Goal: Task Accomplishment & Management: Use online tool/utility

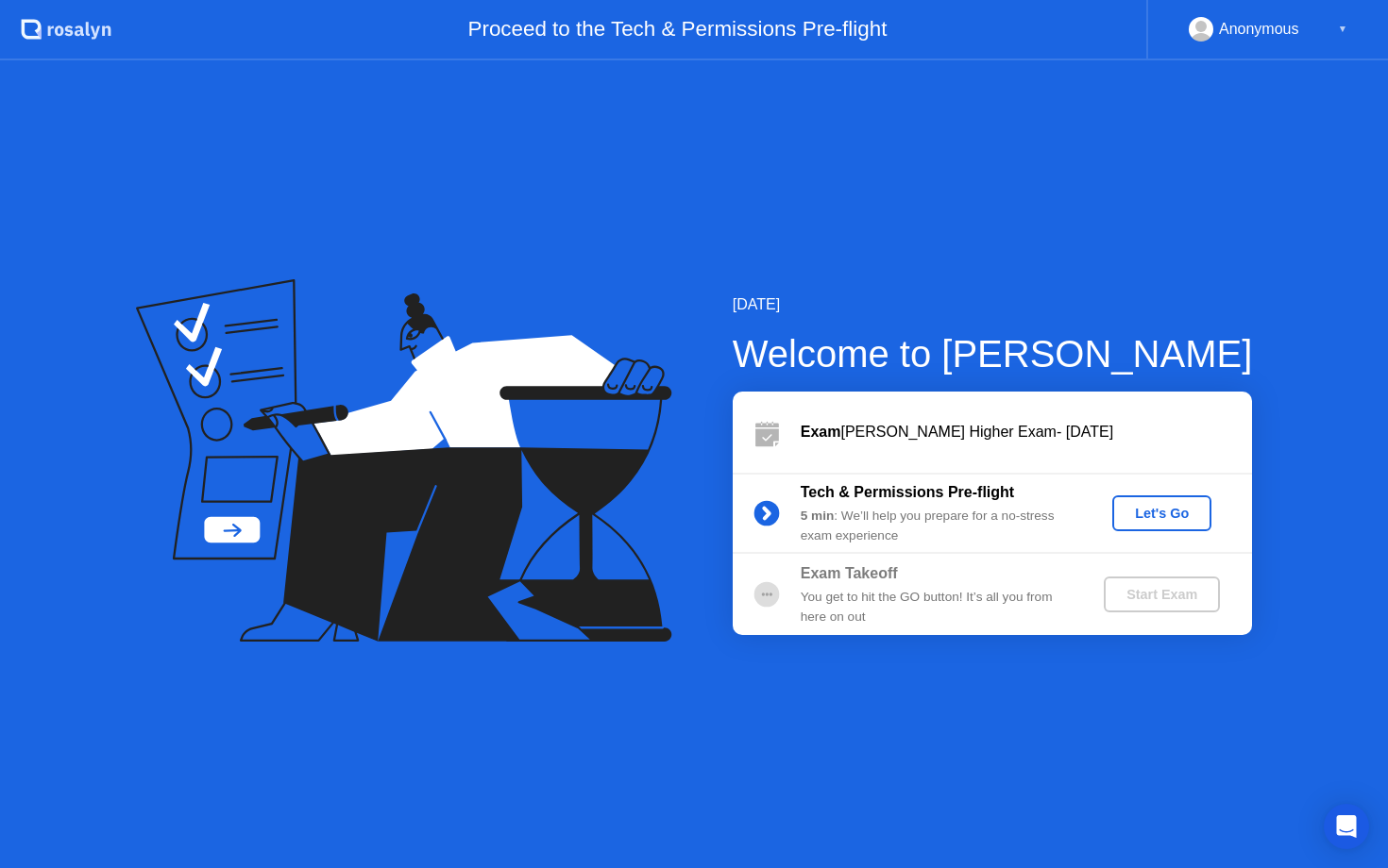
click at [1158, 513] on div "Let's Go" at bounding box center [1161, 513] width 84 height 15
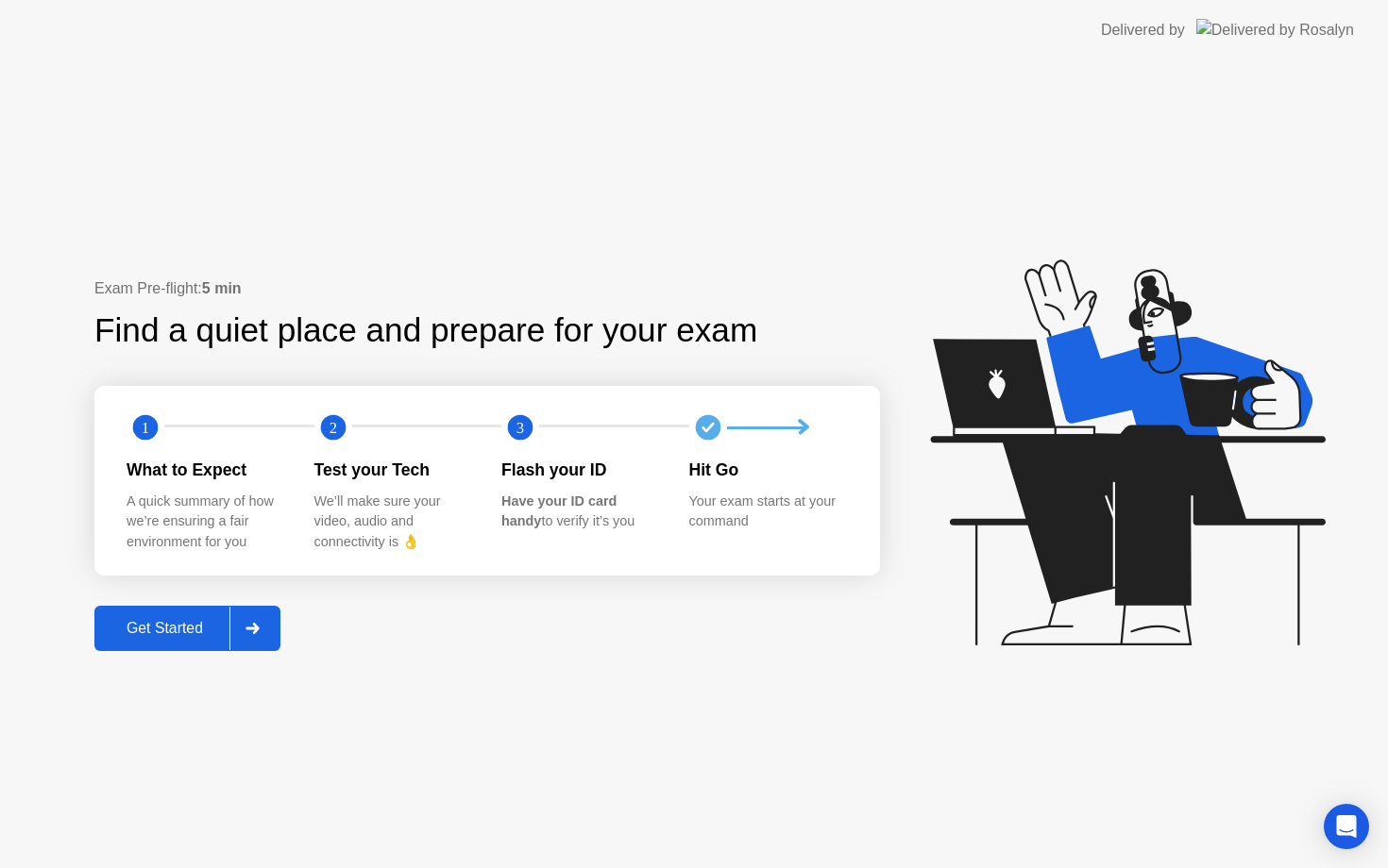
click at [180, 627] on div "Get Started" at bounding box center [165, 629] width 129 height 17
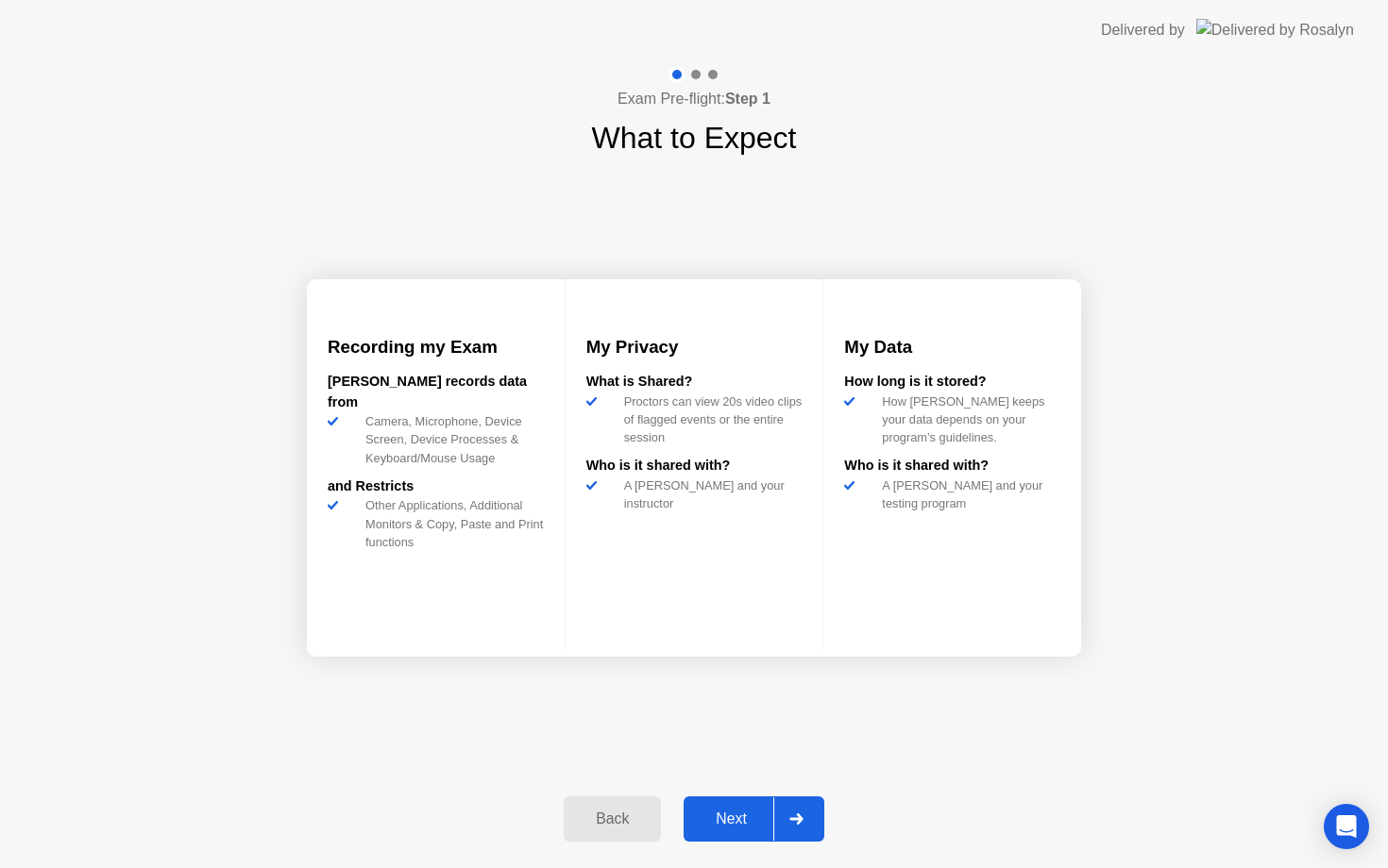
click at [730, 817] on div "Next" at bounding box center [731, 820] width 84 height 17
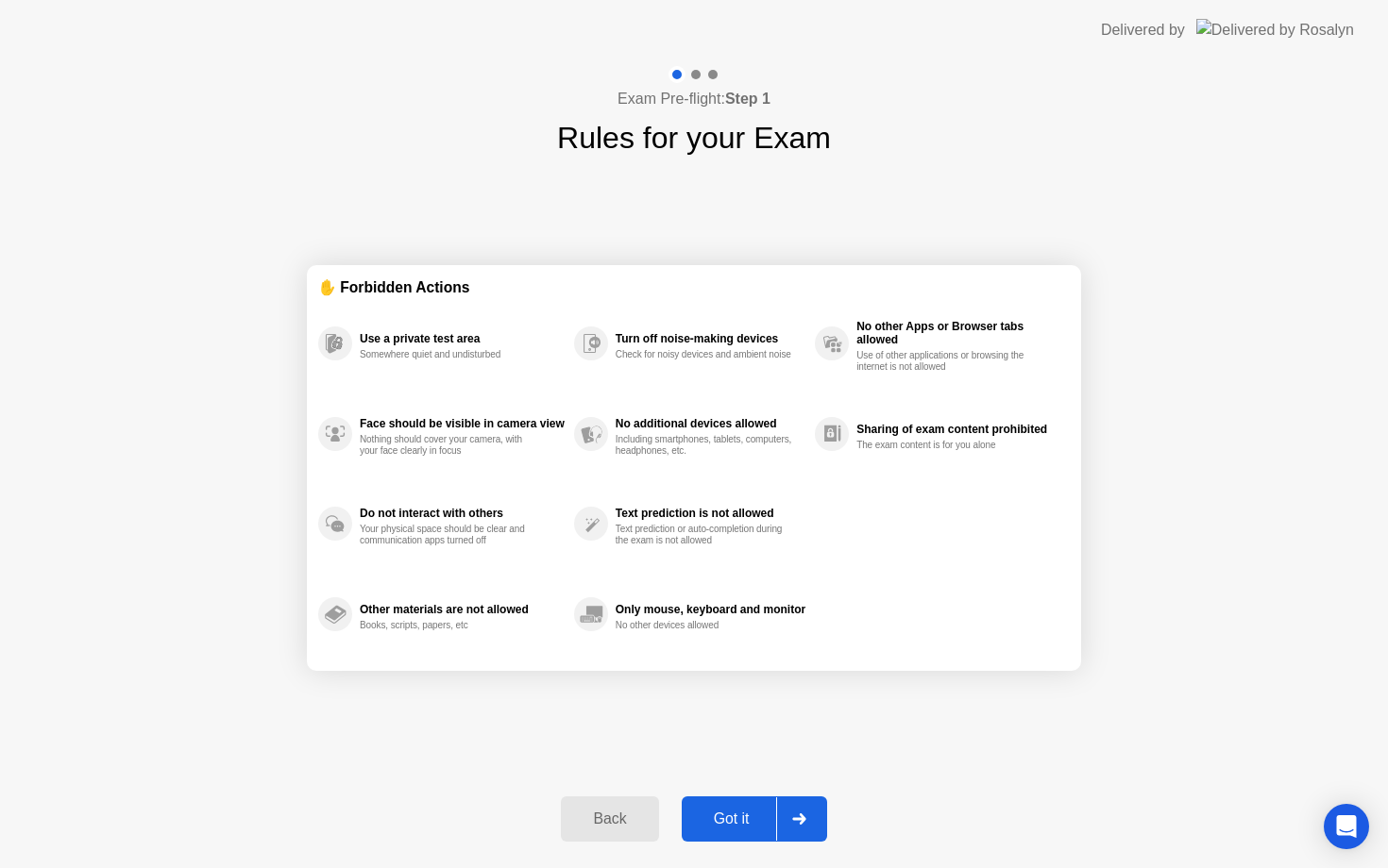
click at [740, 823] on div "Got it" at bounding box center [732, 820] width 89 height 17
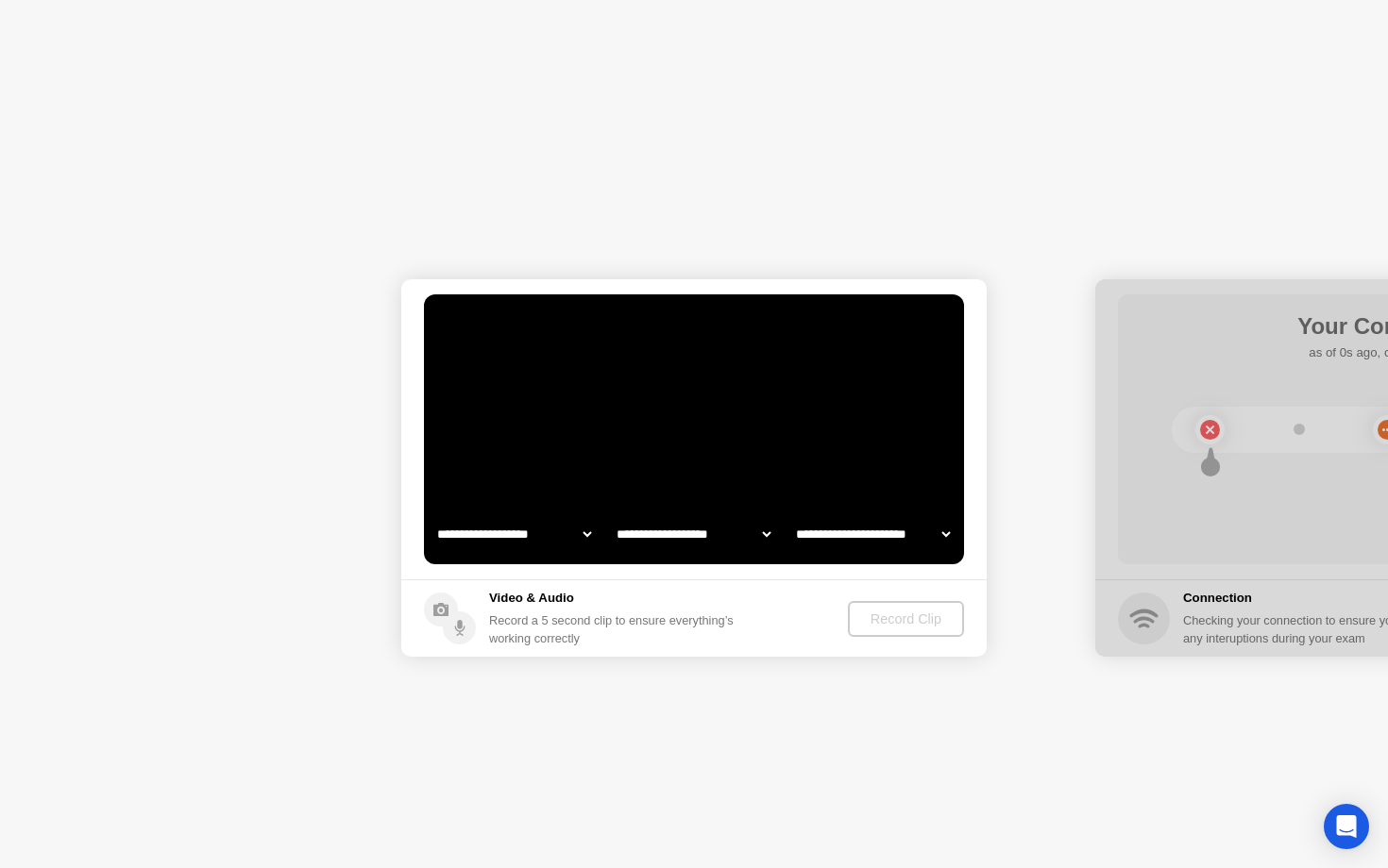
select select "**********"
select select "*******"
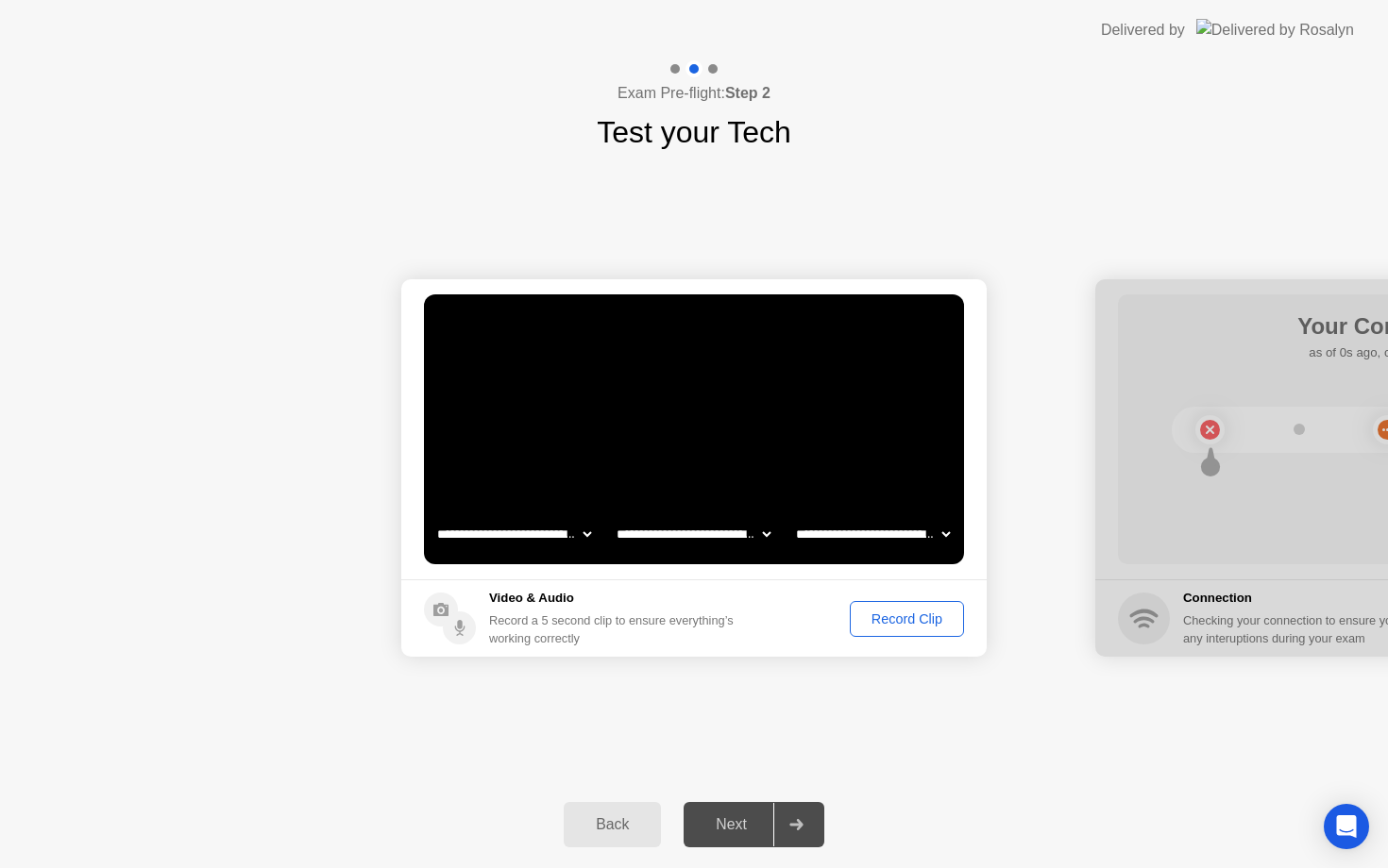
click at [927, 623] on div "Record Clip" at bounding box center [907, 619] width 101 height 15
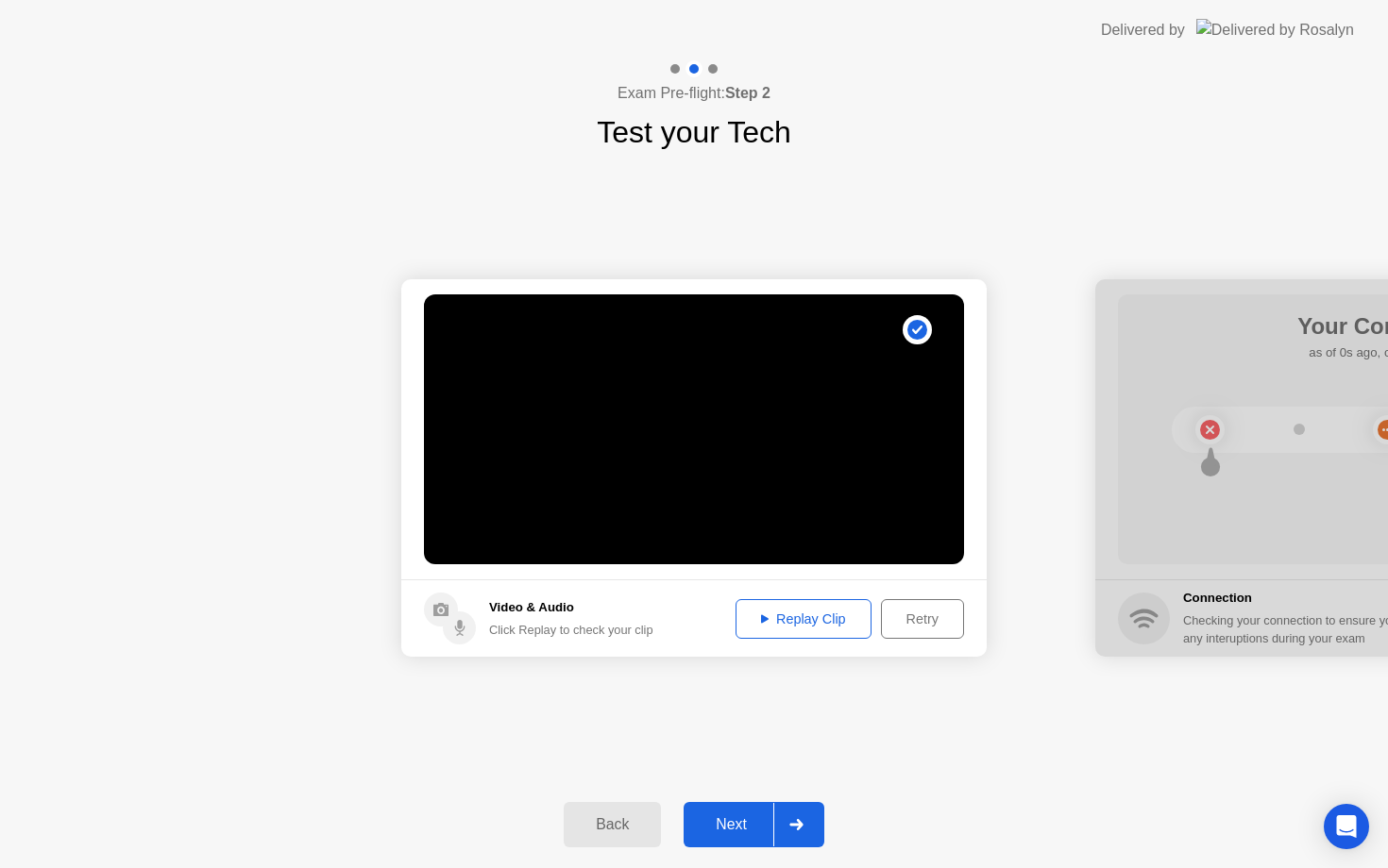
click at [741, 846] on button "Next" at bounding box center [754, 825] width 141 height 45
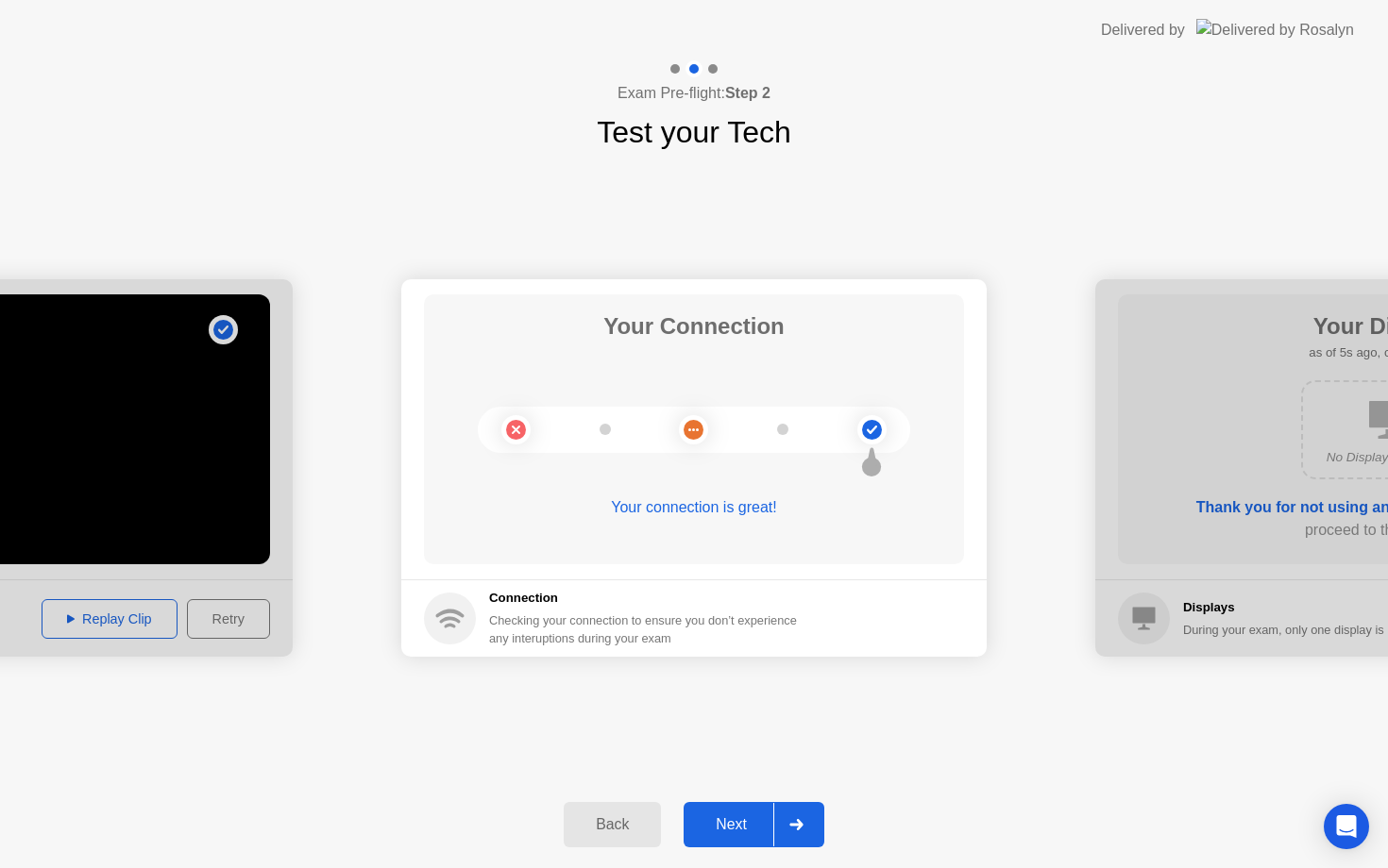
click at [720, 830] on div "Next" at bounding box center [731, 825] width 84 height 17
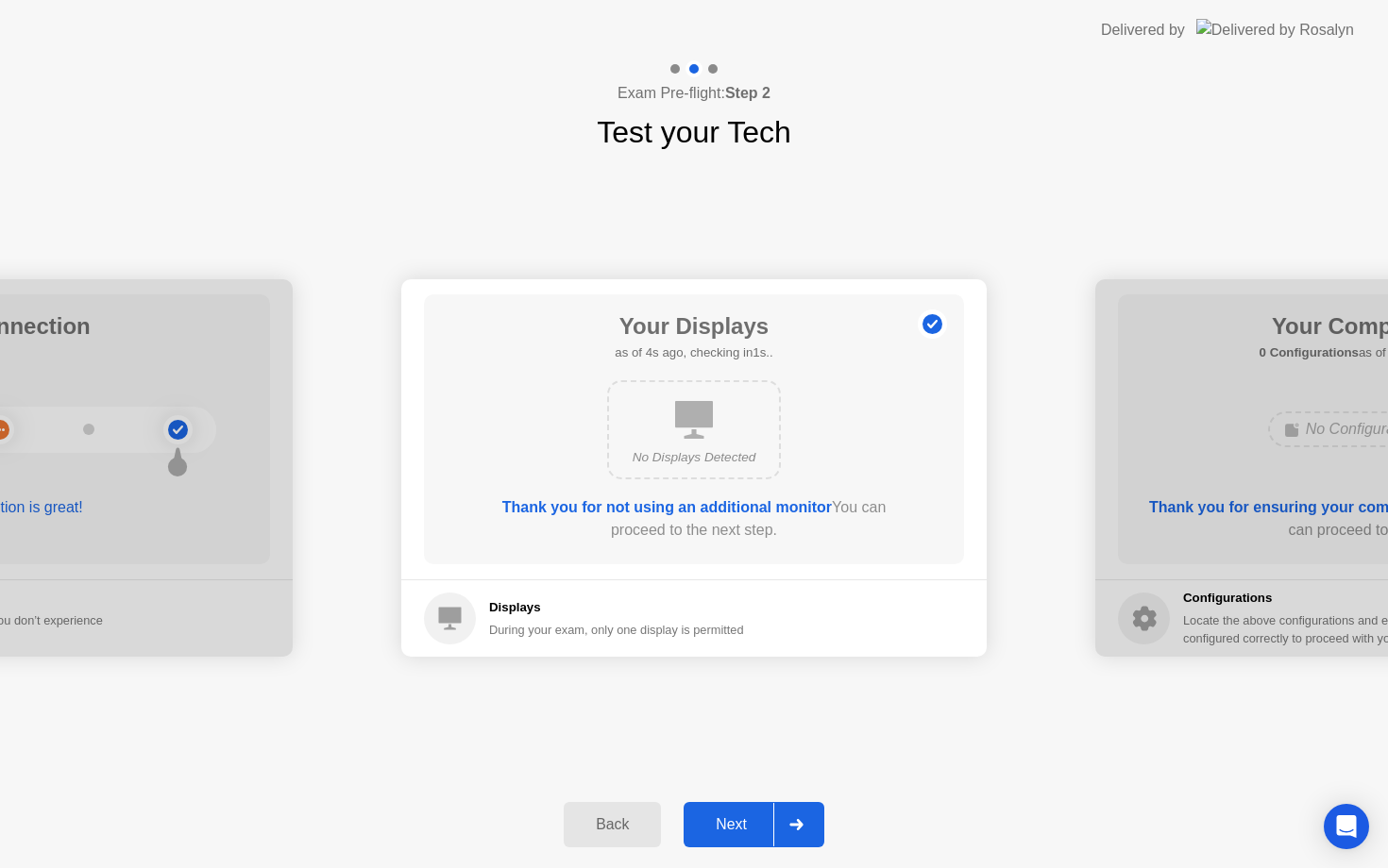
click at [738, 822] on div "Next" at bounding box center [731, 825] width 84 height 17
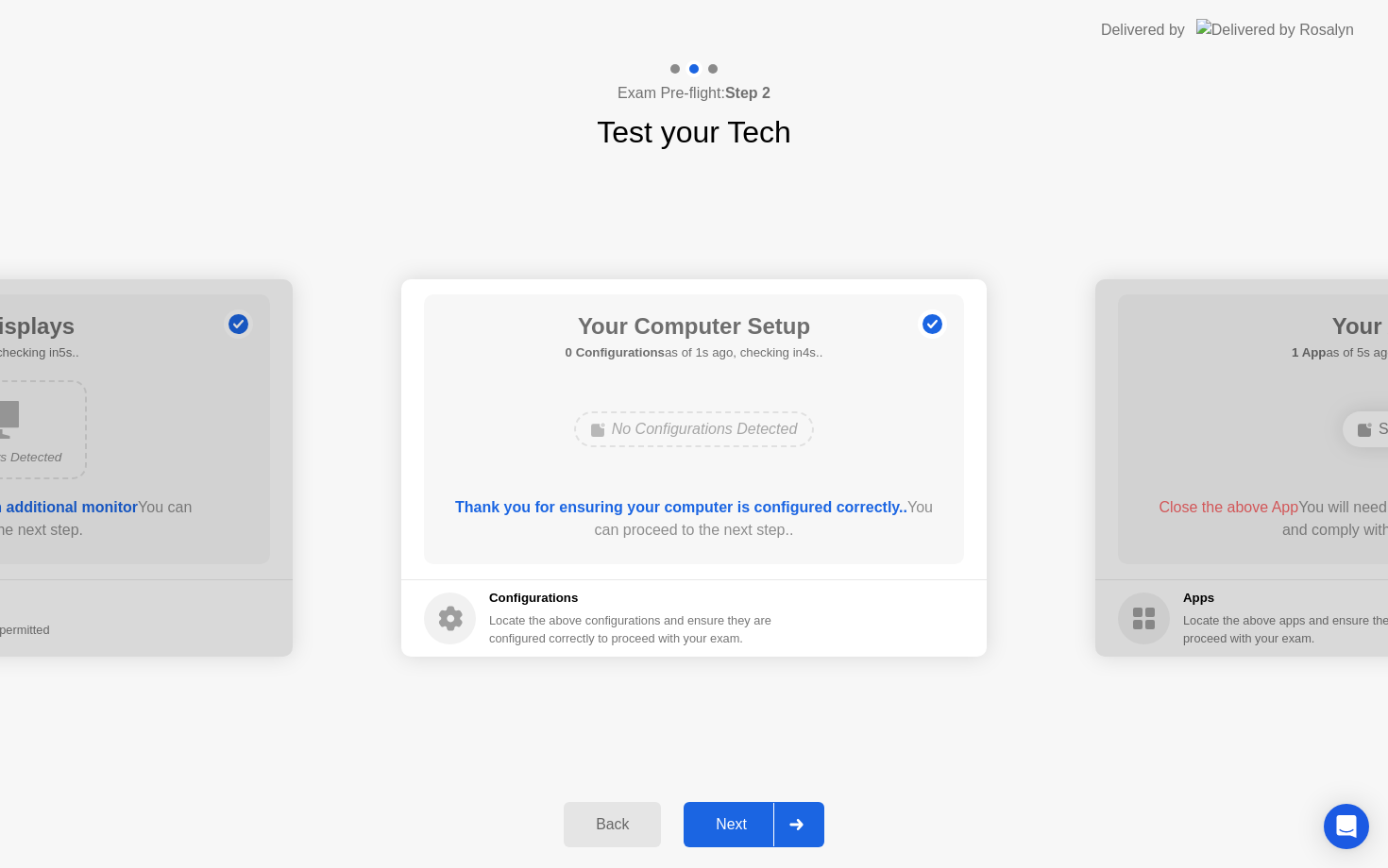
click at [738, 822] on div "Next" at bounding box center [731, 825] width 84 height 17
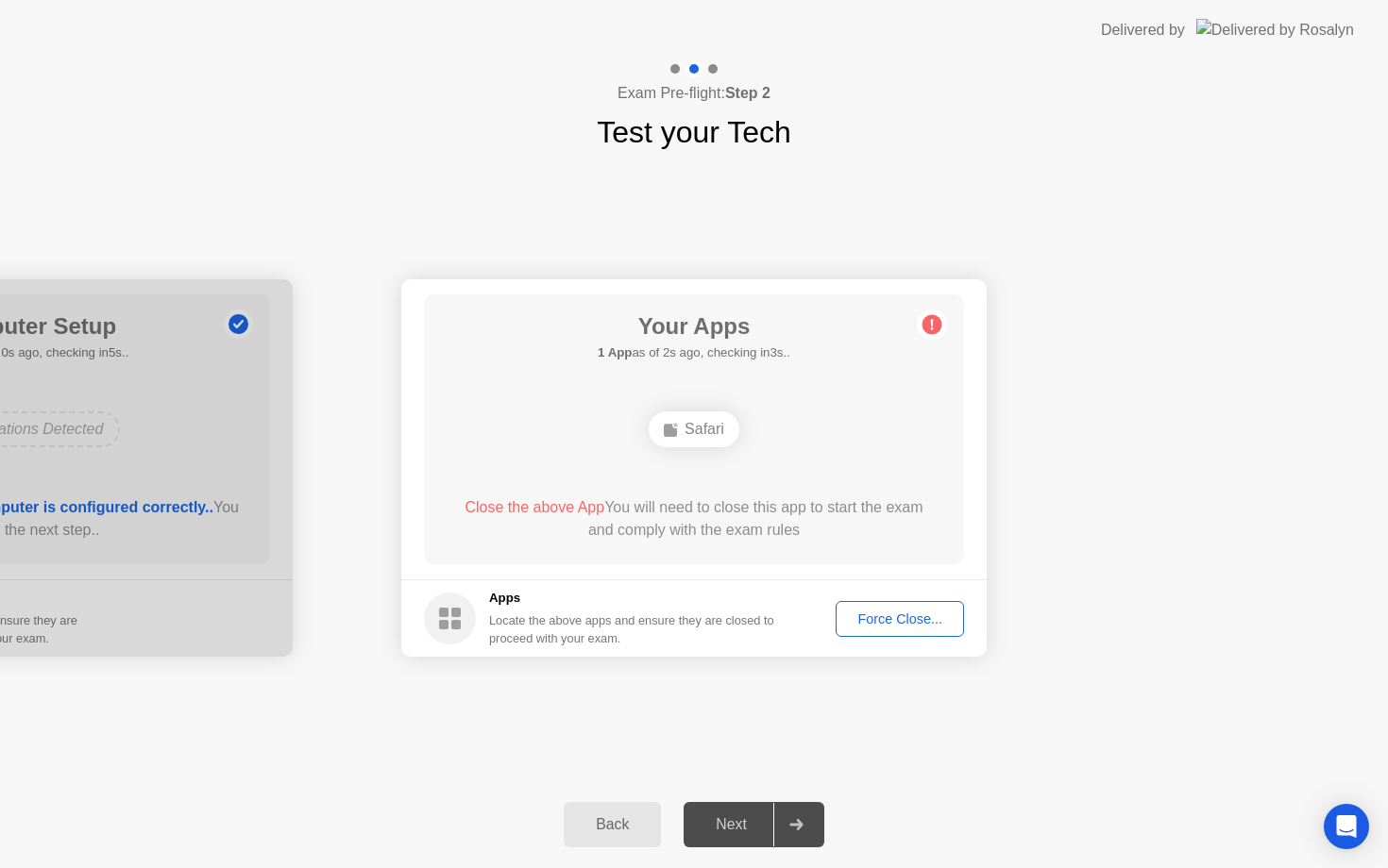
click at [740, 822] on div "Next" at bounding box center [731, 825] width 84 height 17
click at [841, 750] on div "**********" at bounding box center [694, 464] width 1388 height 808
click at [898, 625] on div "Force Close..." at bounding box center [900, 619] width 116 height 15
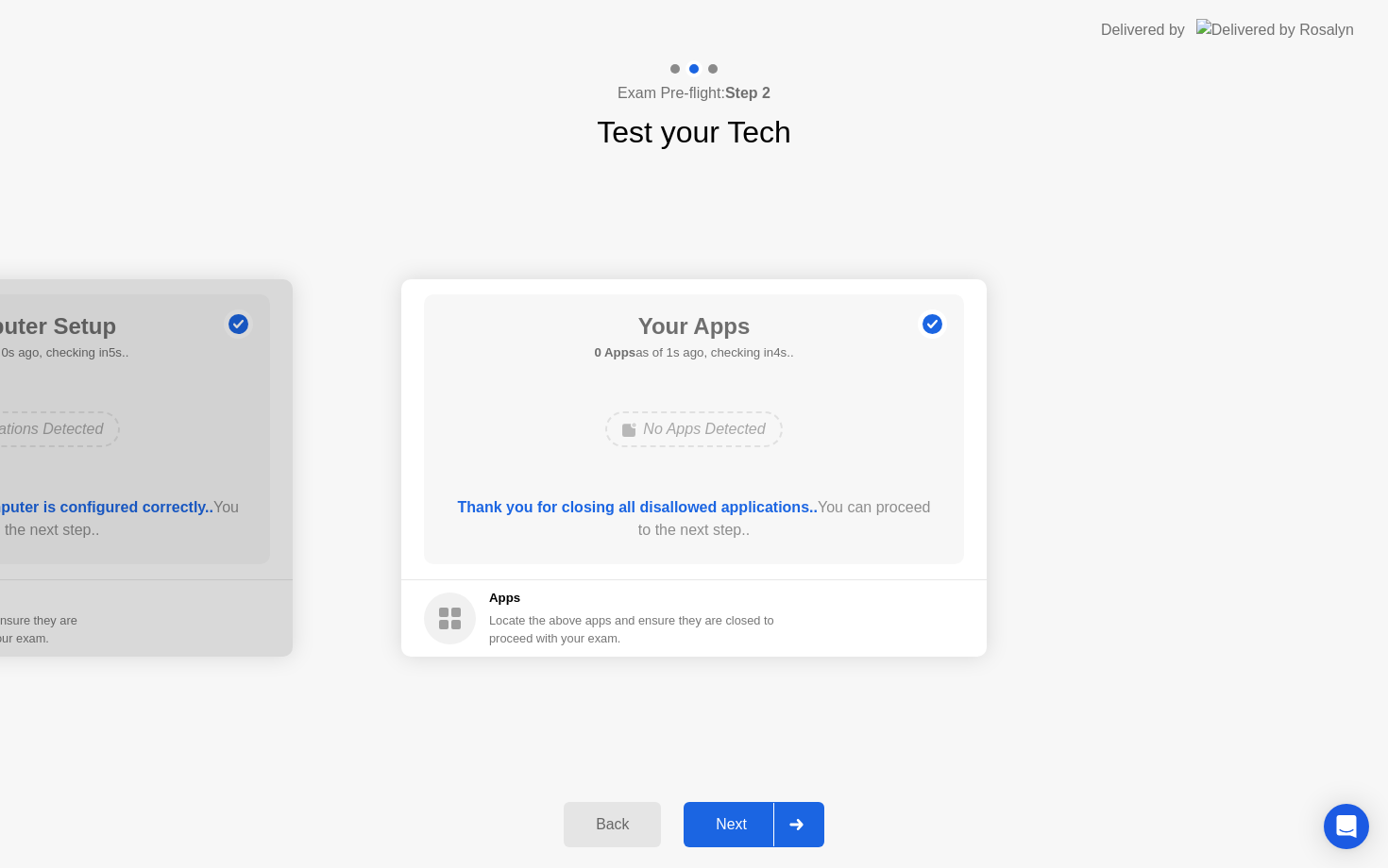
click at [727, 824] on div "Next" at bounding box center [731, 825] width 84 height 17
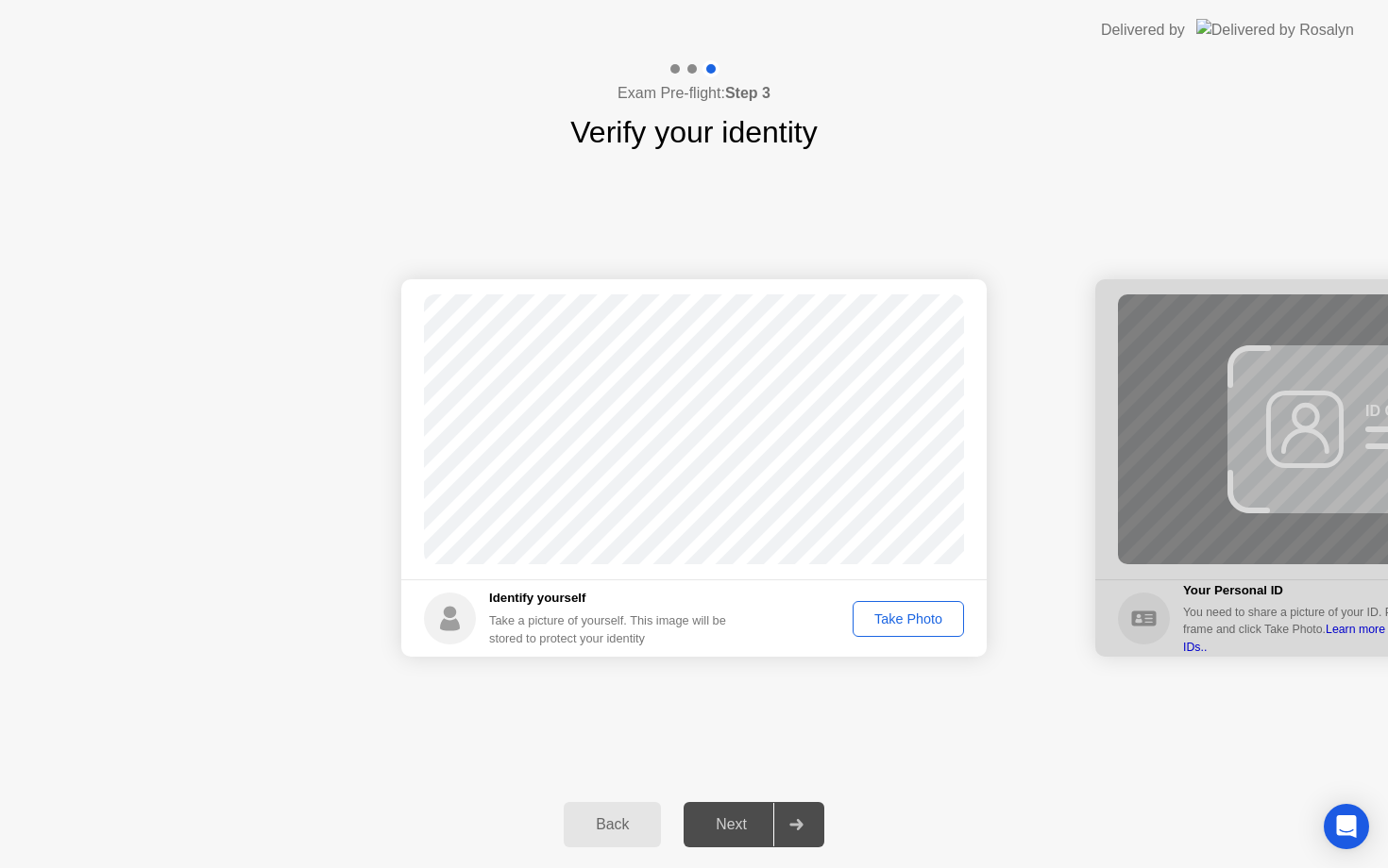
click at [921, 625] on div "Take Photo" at bounding box center [908, 619] width 98 height 15
click at [740, 825] on div "Next" at bounding box center [731, 825] width 84 height 17
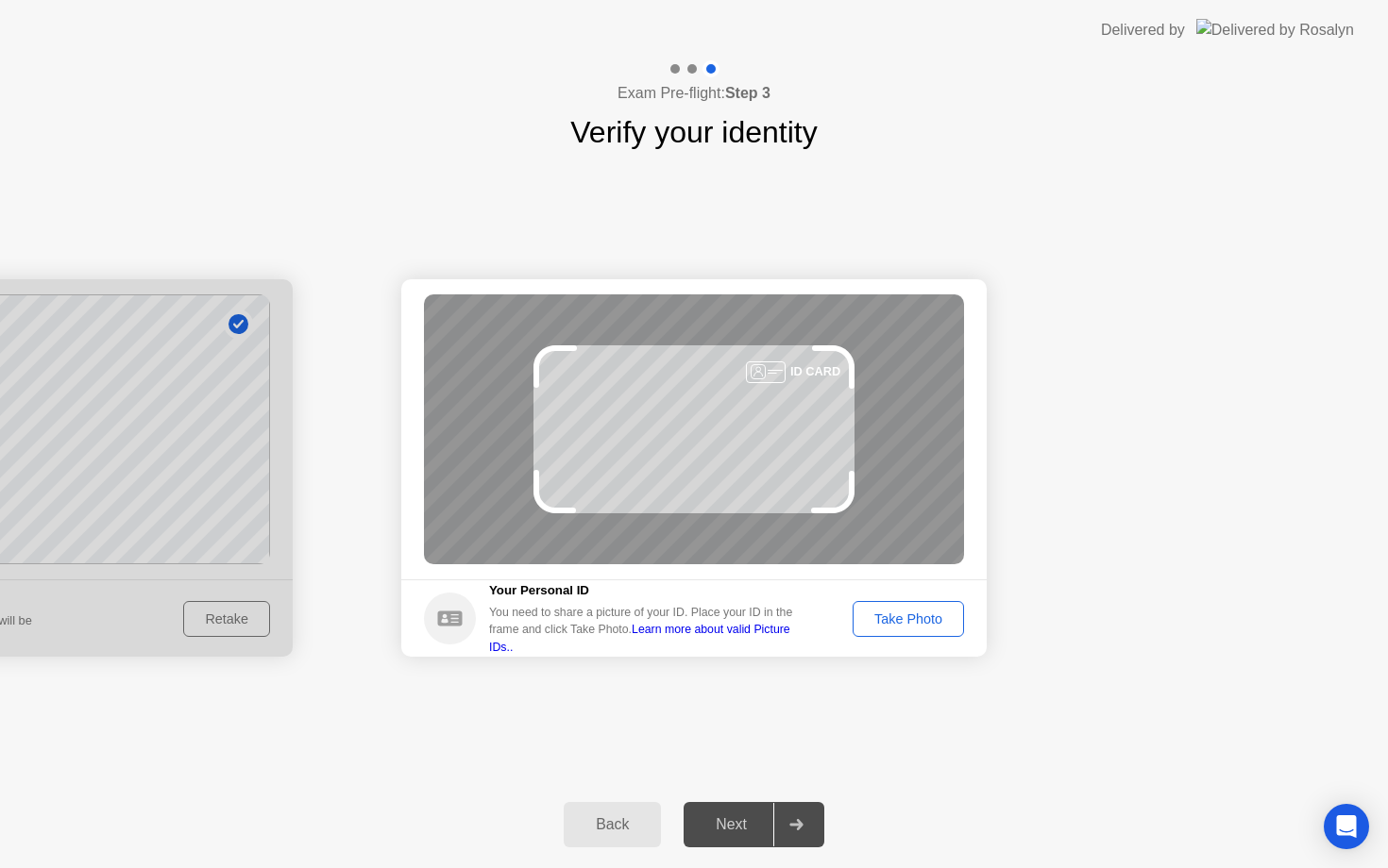
click at [903, 626] on div "Take Photo" at bounding box center [908, 619] width 98 height 15
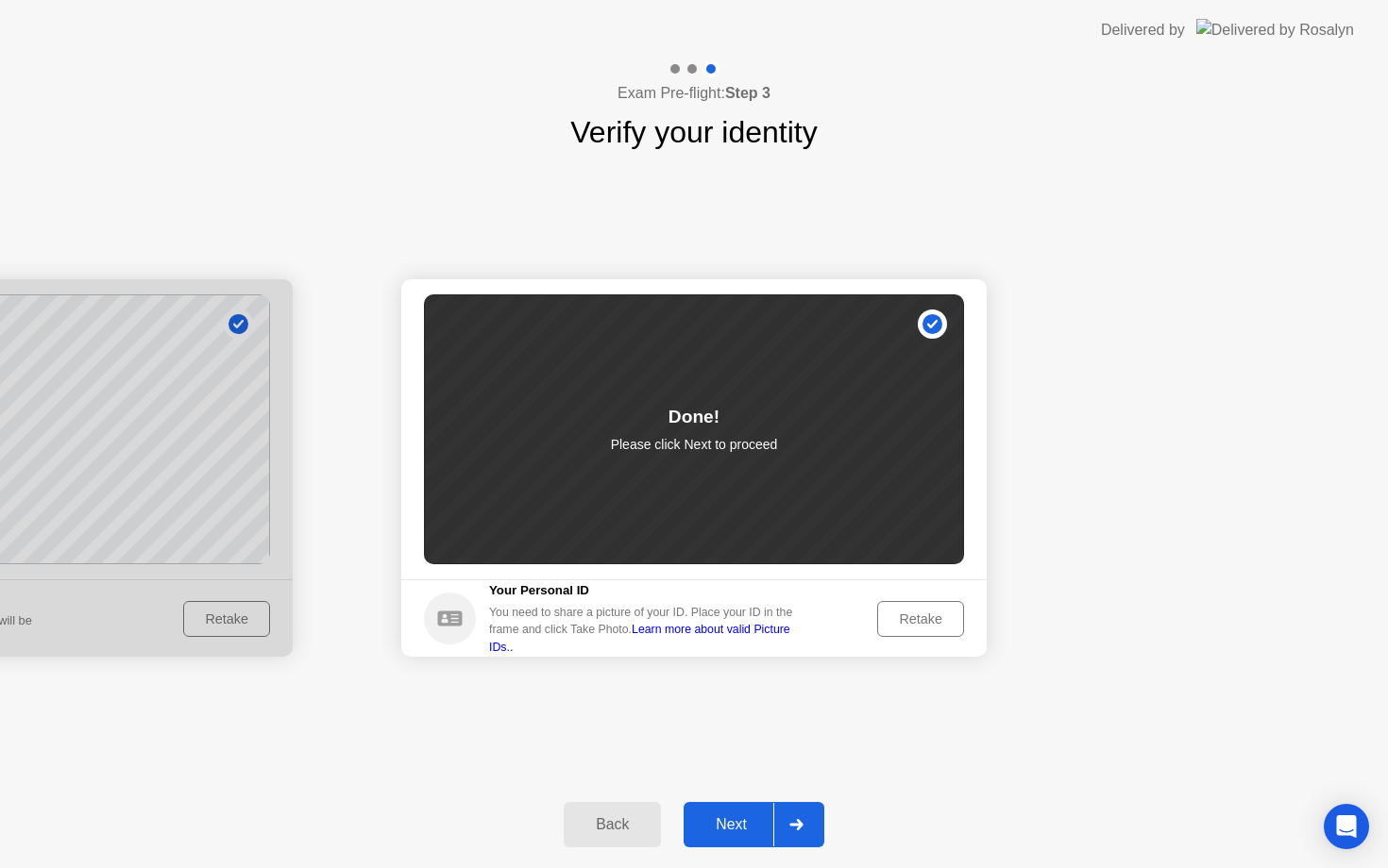
click at [737, 826] on div "Next" at bounding box center [731, 825] width 84 height 17
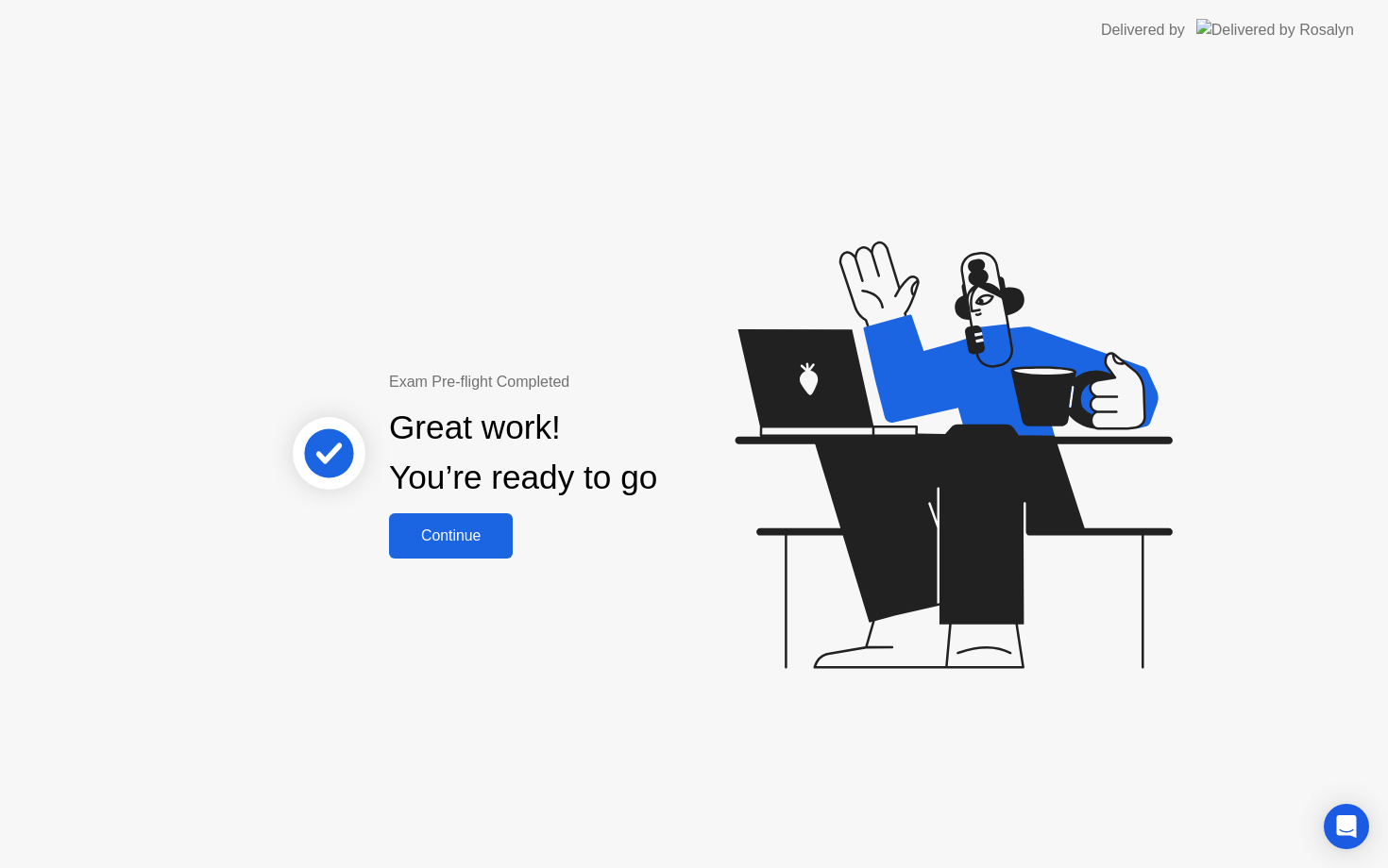
click at [481, 537] on div "Continue" at bounding box center [450, 537] width 113 height 17
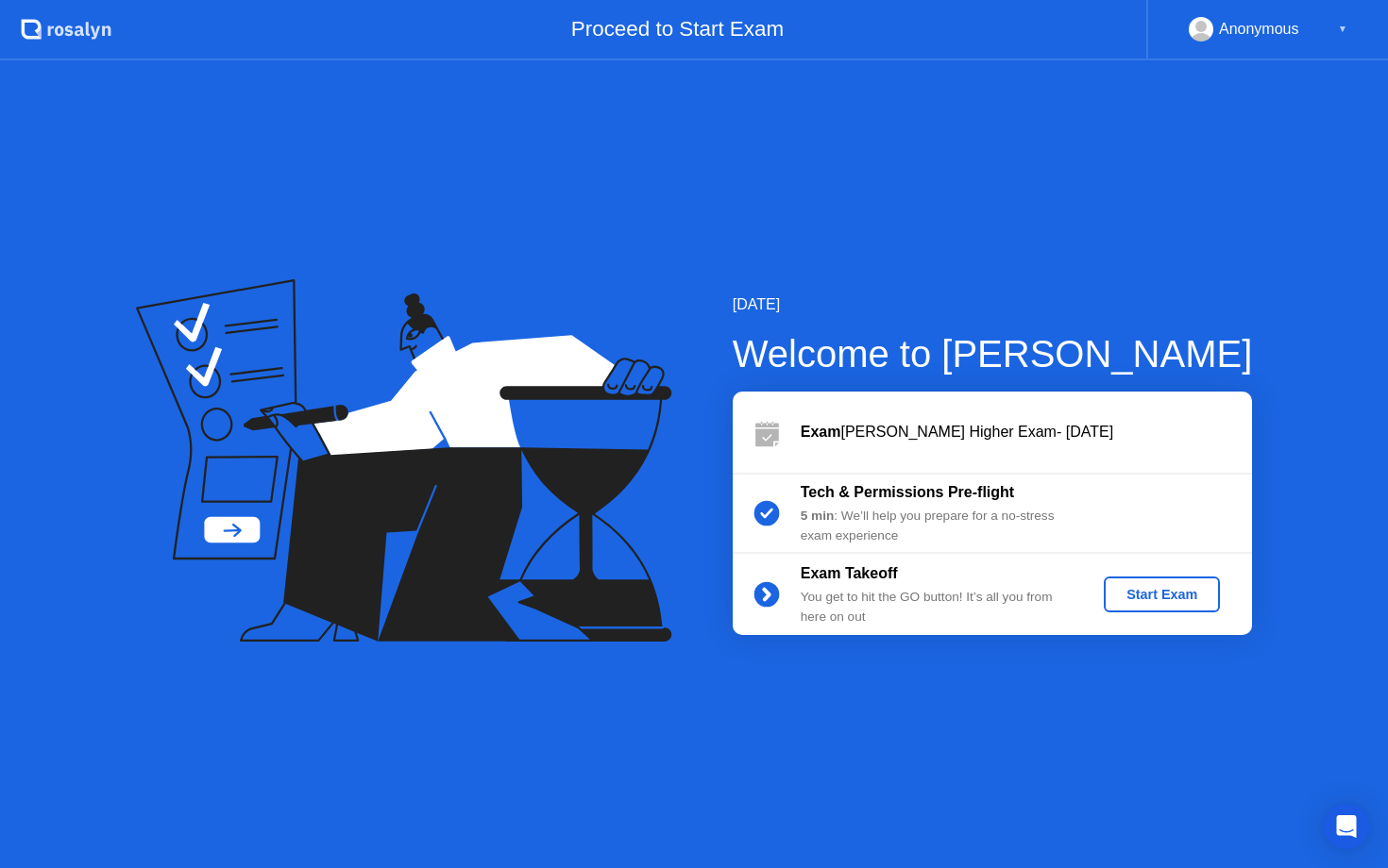
click at [1152, 595] on div "Start Exam" at bounding box center [1161, 594] width 101 height 15
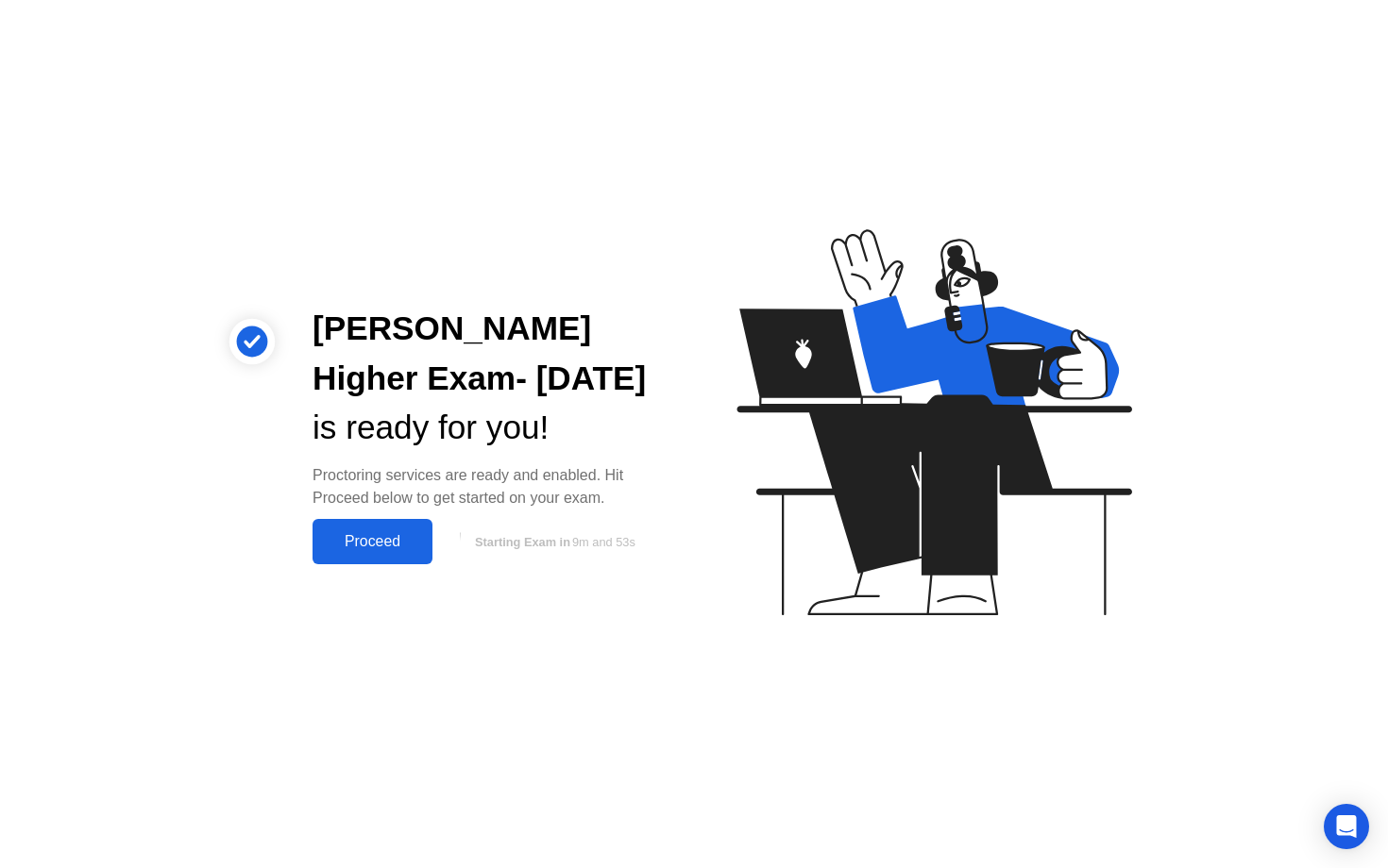
click at [397, 542] on div "Proceed" at bounding box center [372, 542] width 109 height 17
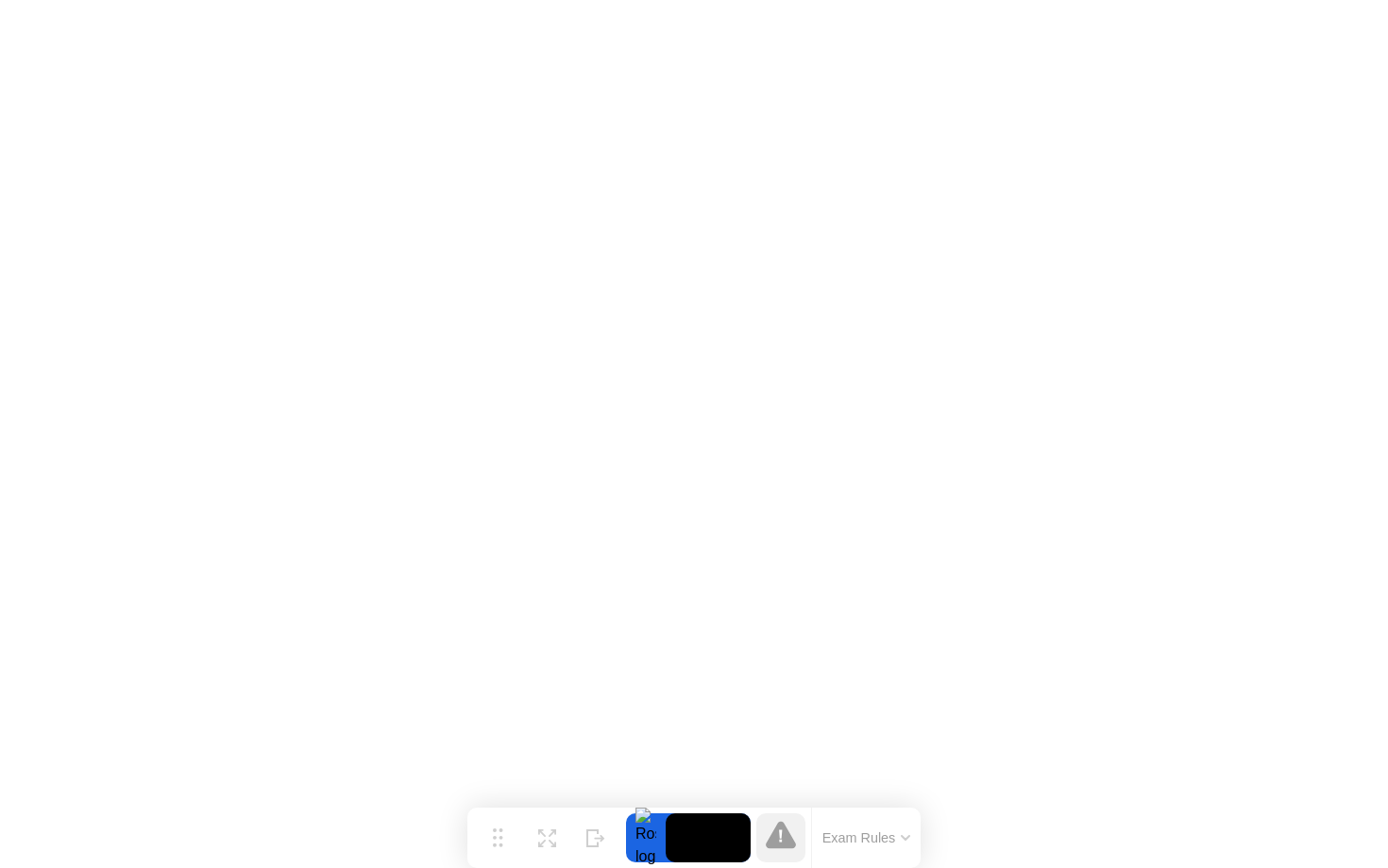
click at [690, 842] on video at bounding box center [708, 837] width 85 height 49
click at [906, 837] on icon at bounding box center [906, 838] width 8 height 4
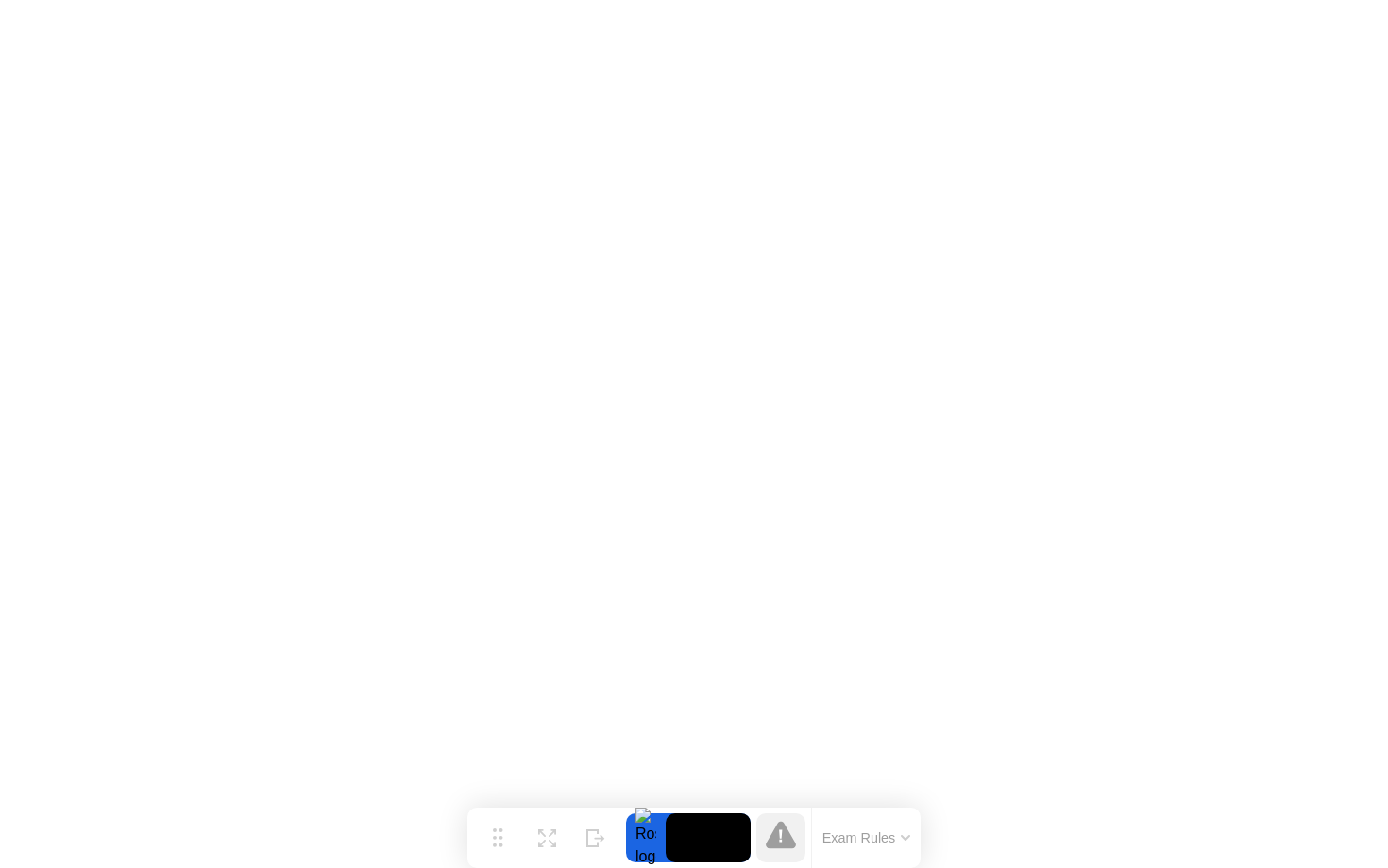
click at [845, 841] on button "Exam Rules" at bounding box center [867, 838] width 100 height 17
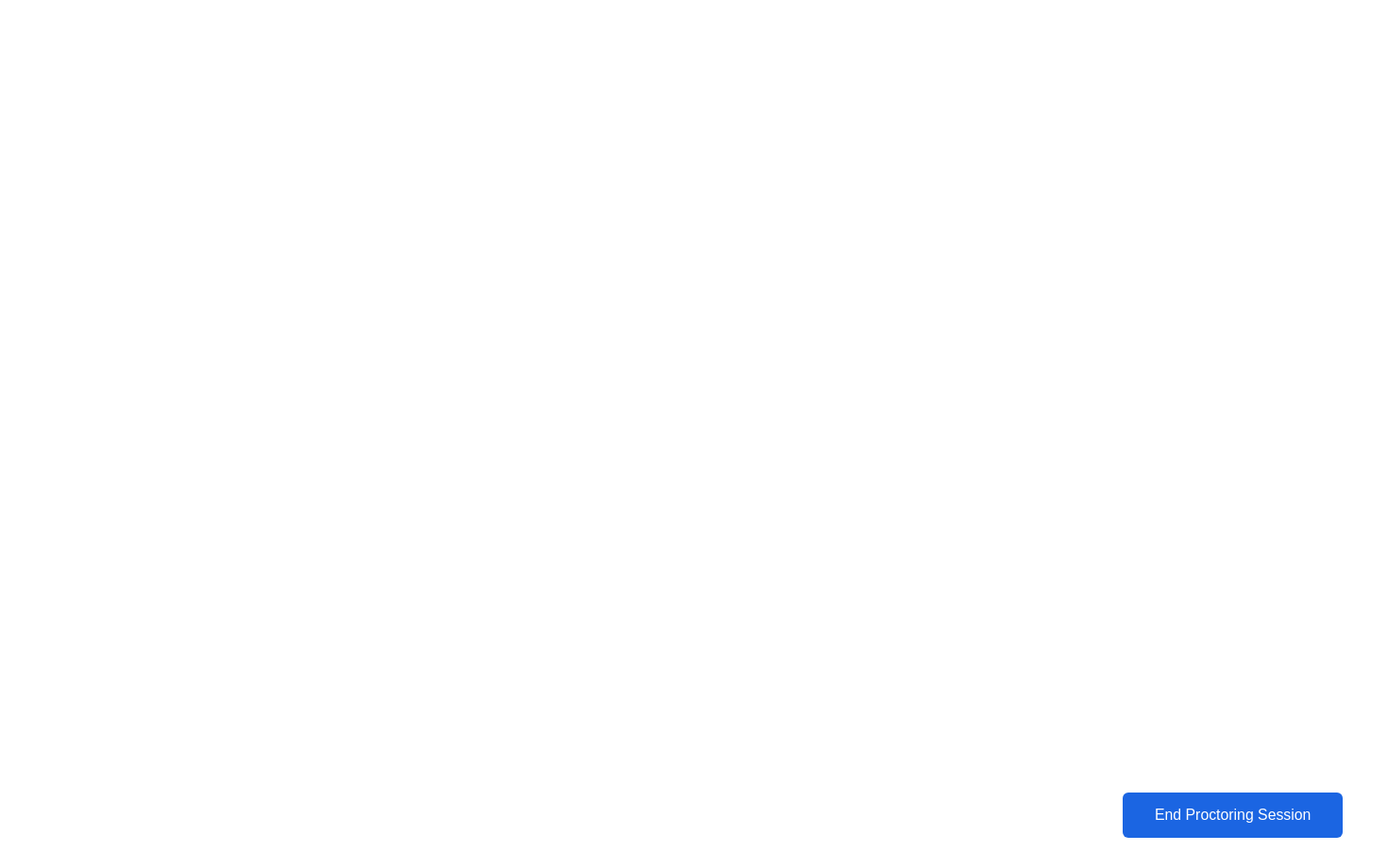
click at [1245, 817] on div "End Proctoring Session" at bounding box center [1233, 816] width 209 height 17
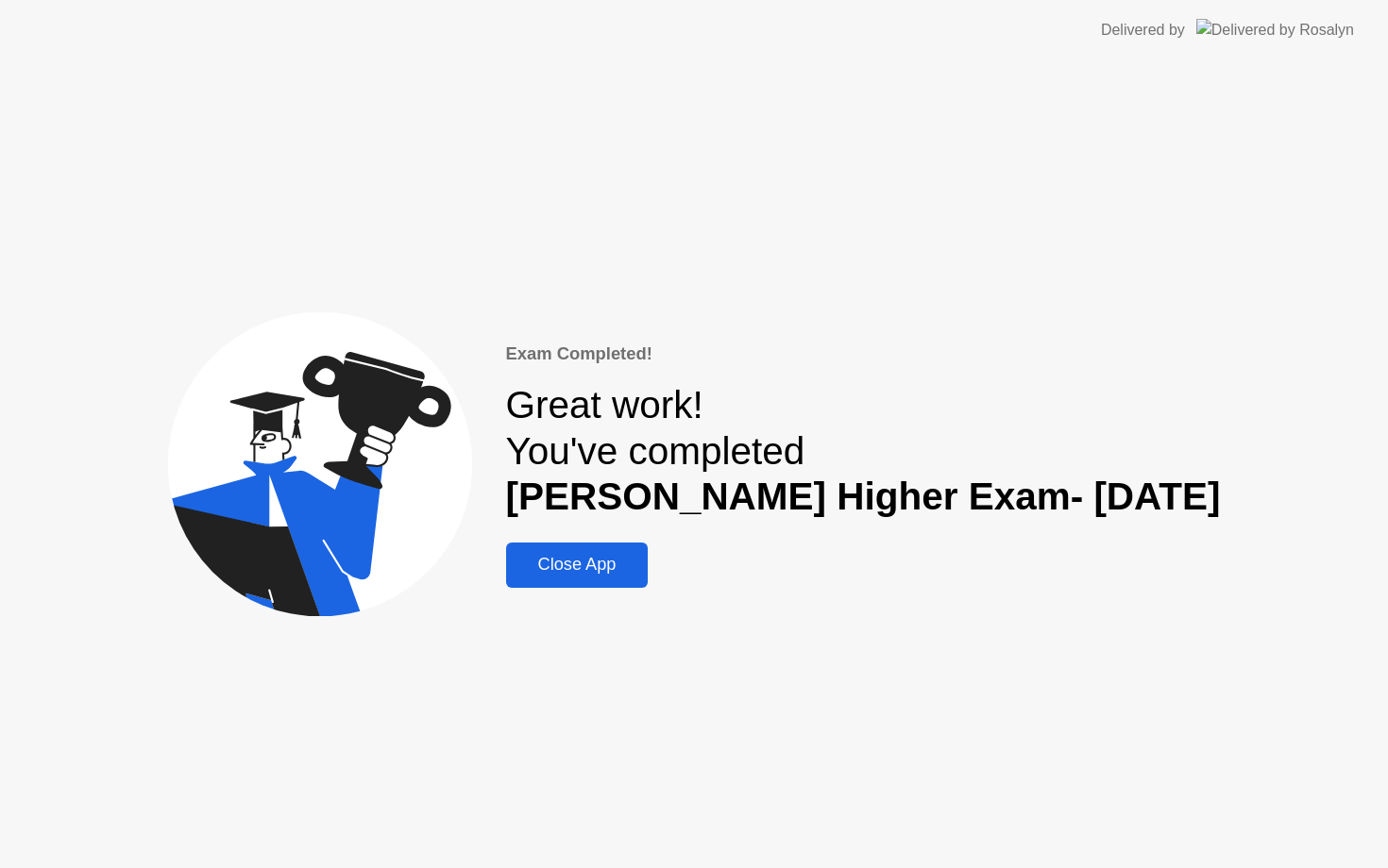
click at [627, 566] on div "Close App" at bounding box center [577, 565] width 131 height 20
